Goal: Register for event/course

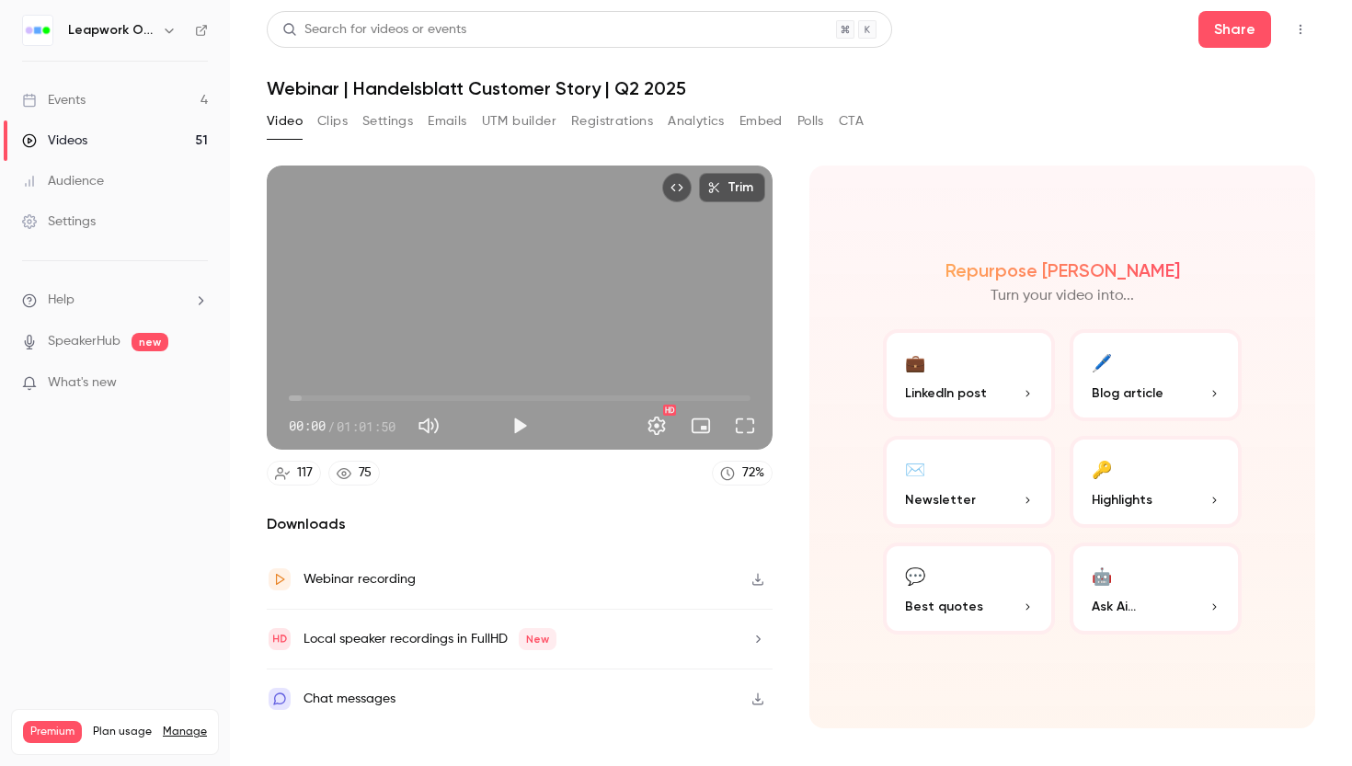
click at [55, 103] on div "Events" at bounding box center [53, 100] width 63 height 18
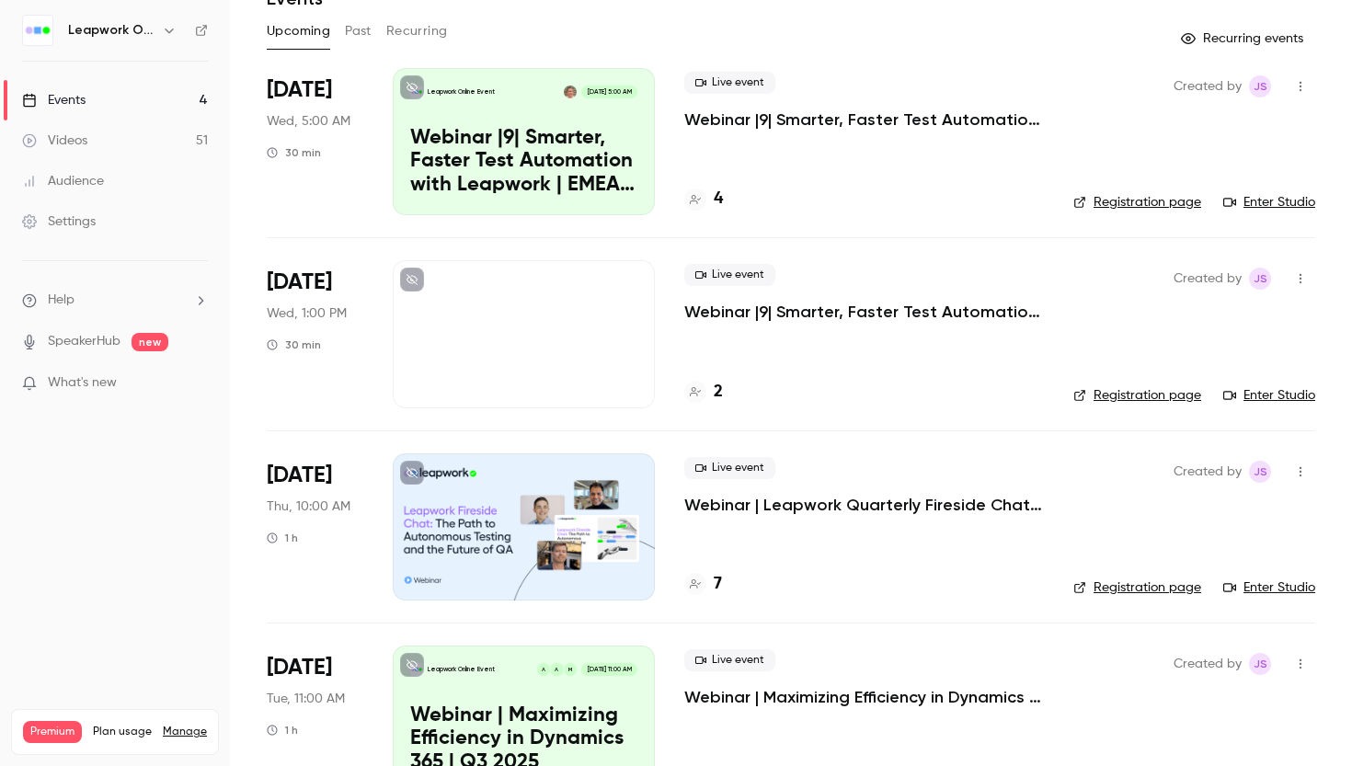
scroll to position [150, 0]
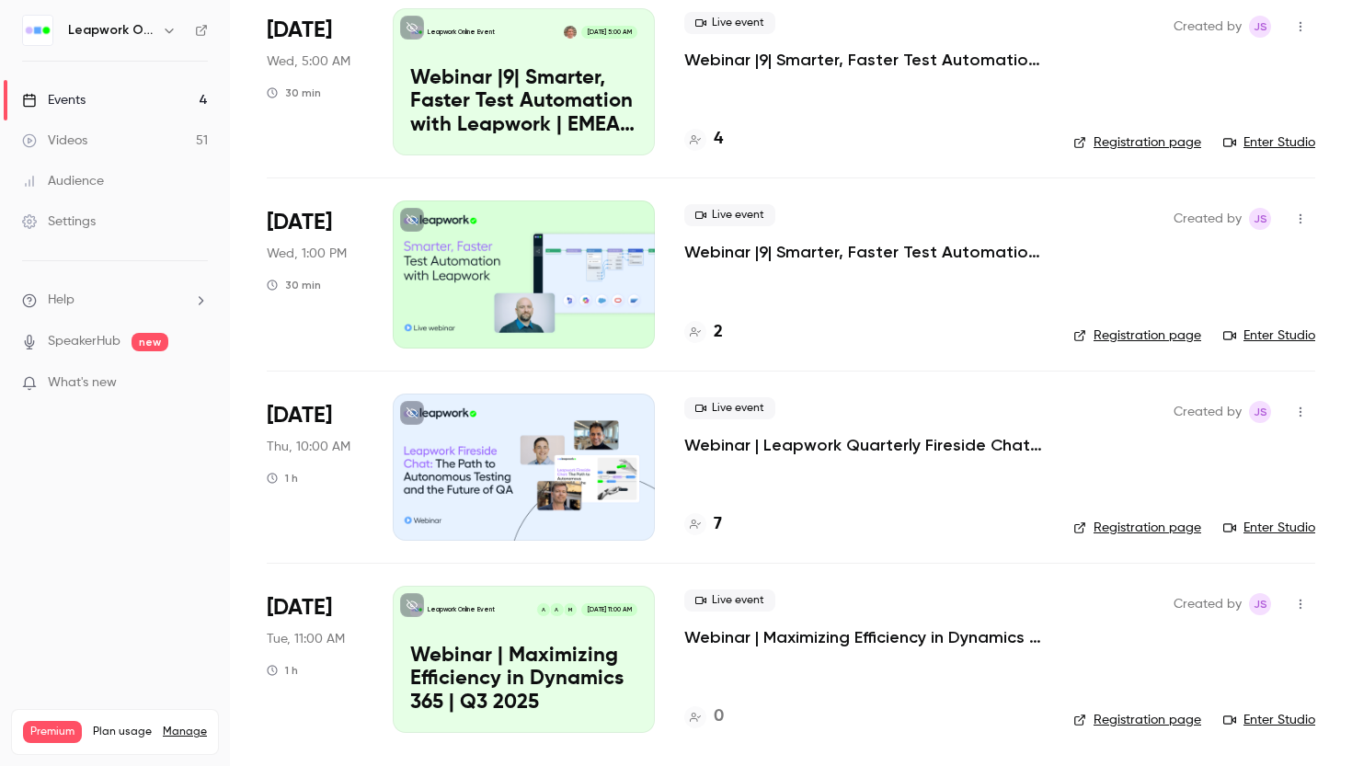
click at [566, 451] on div at bounding box center [524, 467] width 262 height 147
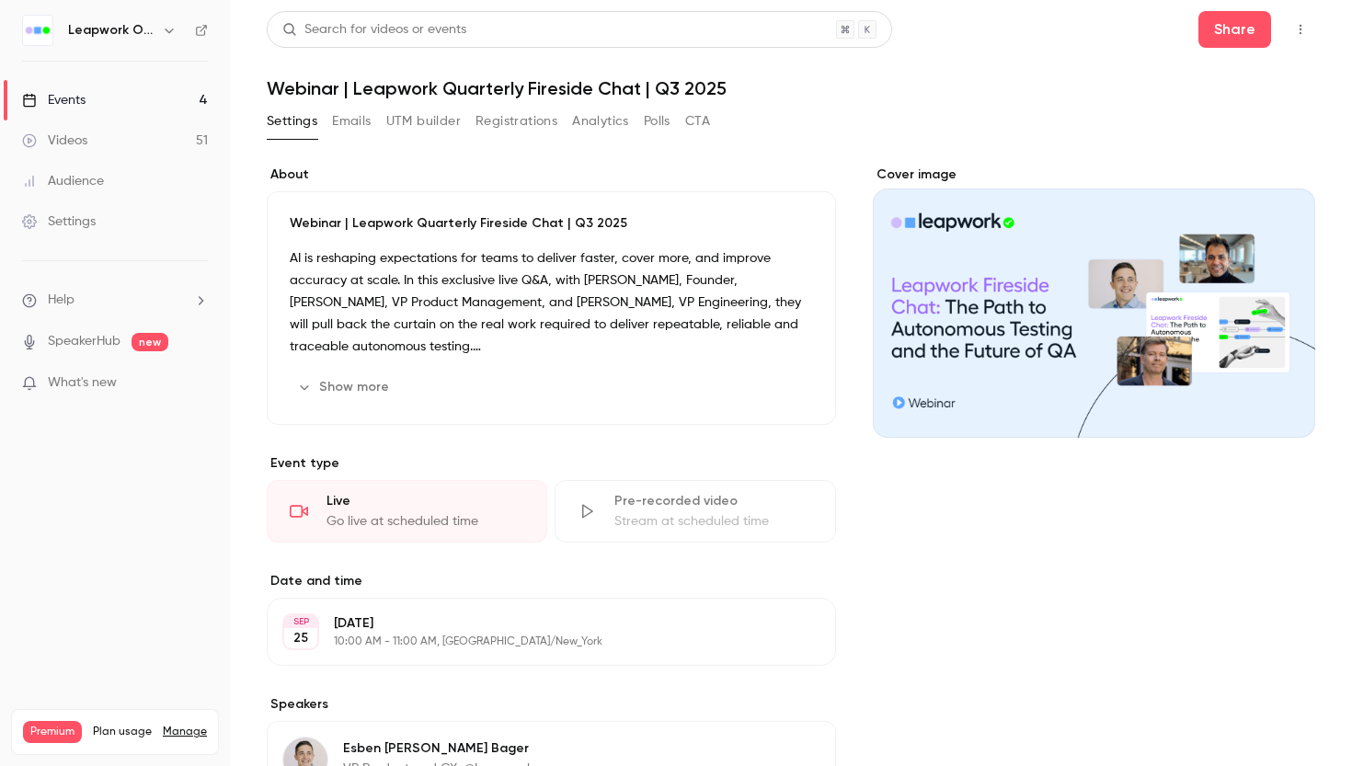
click at [528, 121] on button "Registrations" at bounding box center [516, 121] width 82 height 29
